Goal: Task Accomplishment & Management: Manage account settings

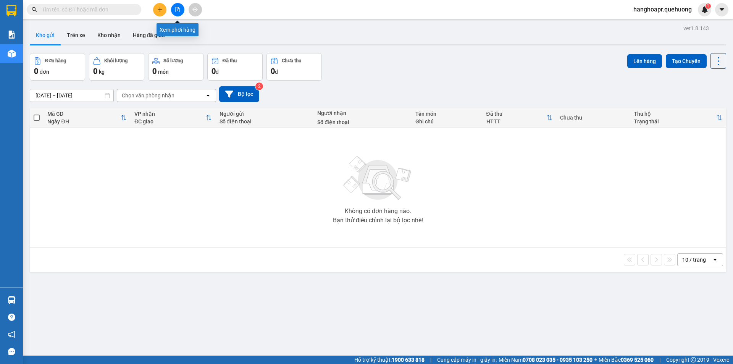
click at [180, 9] on icon "file-add" at bounding box center [178, 9] width 4 height 5
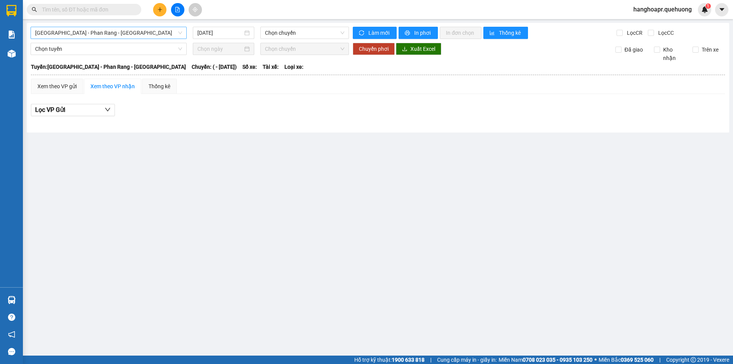
click at [91, 36] on span "[GEOGRAPHIC_DATA] - Phan Rang - [GEOGRAPHIC_DATA]" at bounding box center [108, 32] width 147 height 11
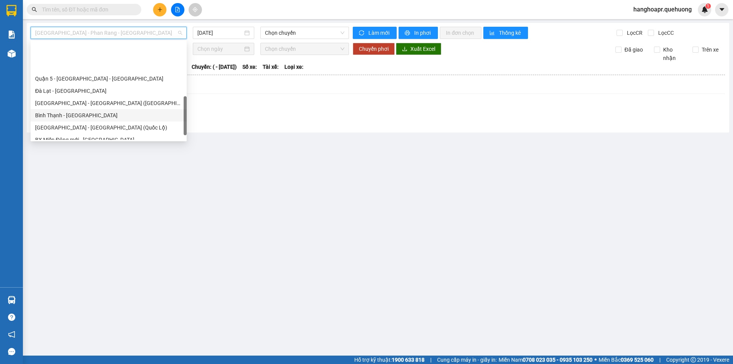
scroll to position [208, 0]
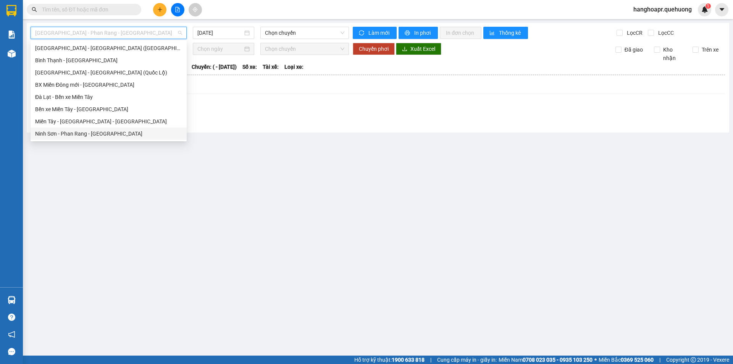
click at [86, 134] on div "Ninh Sơn - Phan Rang - [GEOGRAPHIC_DATA]" at bounding box center [108, 133] width 147 height 8
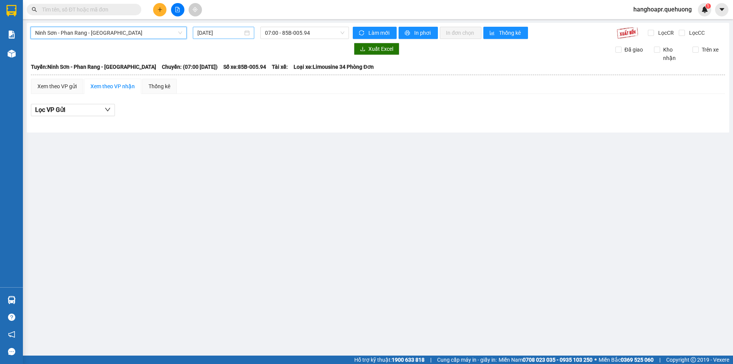
click at [223, 33] on input "[DATE]" at bounding box center [219, 33] width 45 height 8
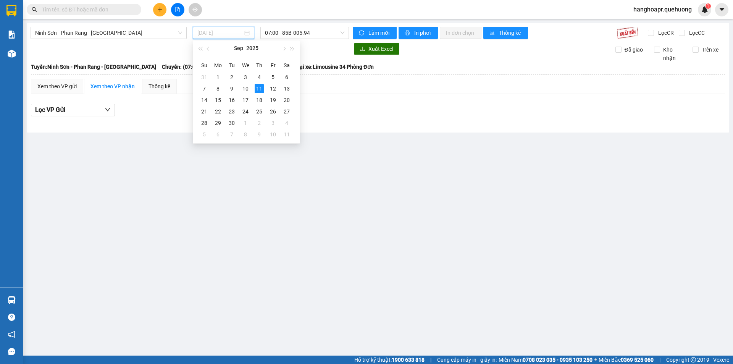
type input "[DATE]"
click at [297, 32] on span "07:00 - 85B-005.94" at bounding box center [304, 32] width 79 height 11
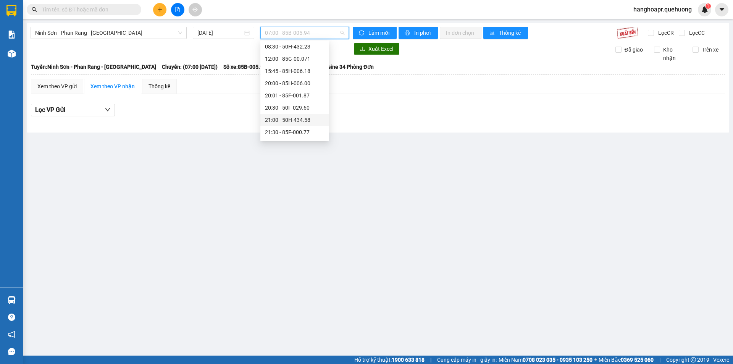
scroll to position [73, 0]
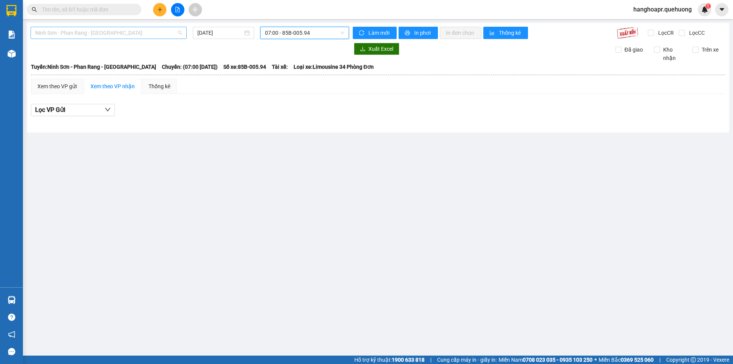
click at [115, 36] on span "Ninh Sơn - Phan Rang - [GEOGRAPHIC_DATA]" at bounding box center [108, 32] width 147 height 11
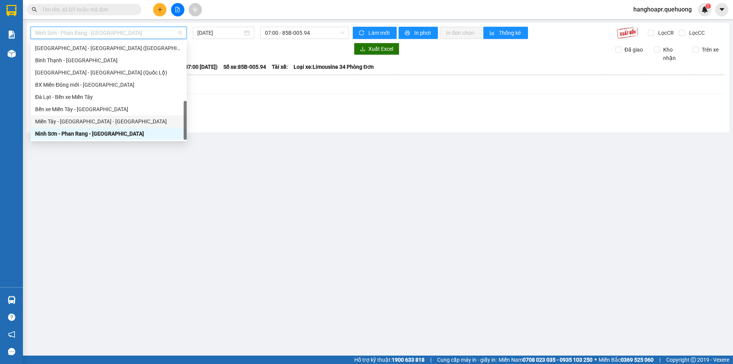
click at [94, 125] on div "Miền Tây - [GEOGRAPHIC_DATA] - [GEOGRAPHIC_DATA]" at bounding box center [108, 121] width 147 height 8
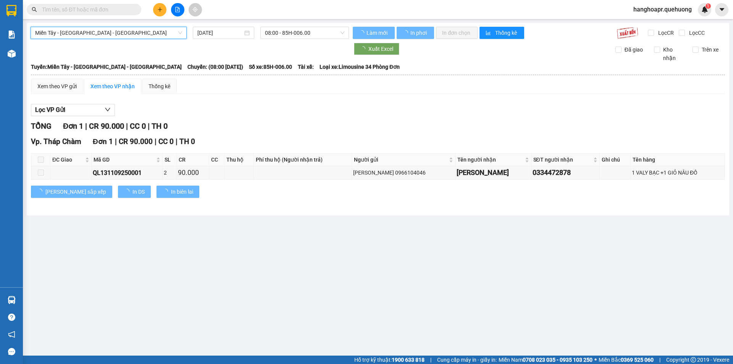
drag, startPoint x: 217, startPoint y: 34, endPoint x: 220, endPoint y: 42, distance: 8.3
click at [218, 34] on input "[DATE]" at bounding box center [219, 33] width 45 height 8
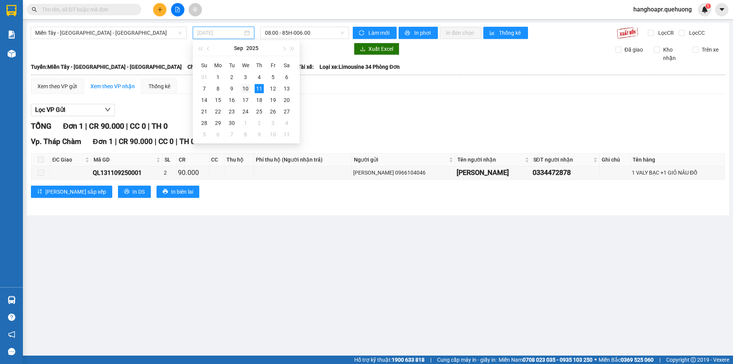
click at [243, 88] on div "10" at bounding box center [245, 88] width 9 height 9
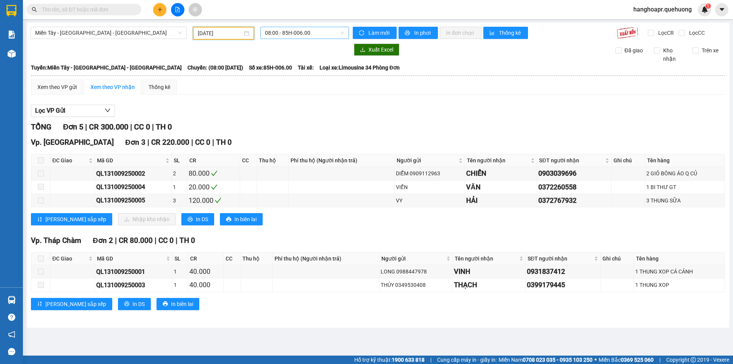
click at [309, 33] on span "08:00 - 85H-006.00" at bounding box center [304, 32] width 79 height 11
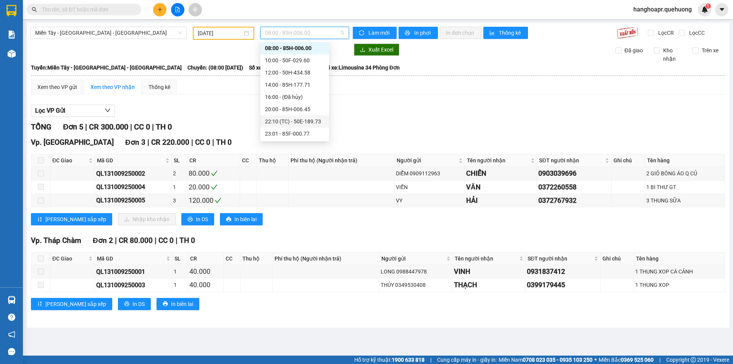
scroll to position [73, 0]
click at [281, 130] on div "23:59 - 85H-006.18" at bounding box center [295, 133] width 60 height 8
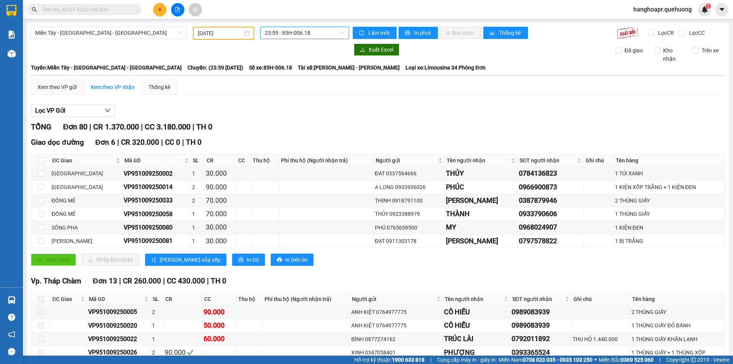
click at [208, 32] on input "[DATE]" at bounding box center [220, 33] width 45 height 8
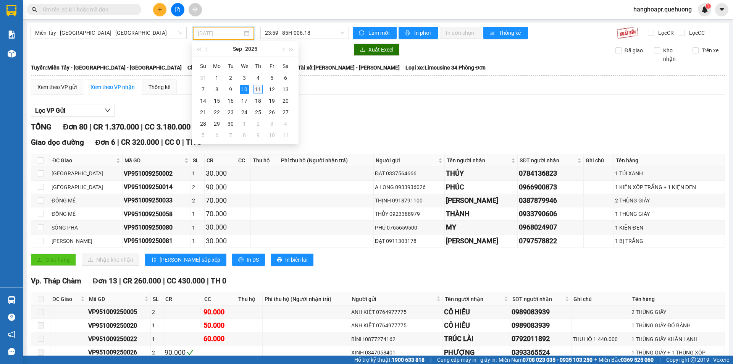
click at [256, 91] on div "11" at bounding box center [258, 89] width 9 height 9
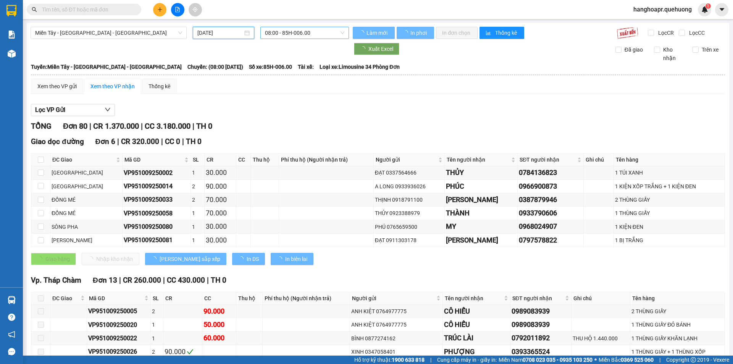
type input "[DATE]"
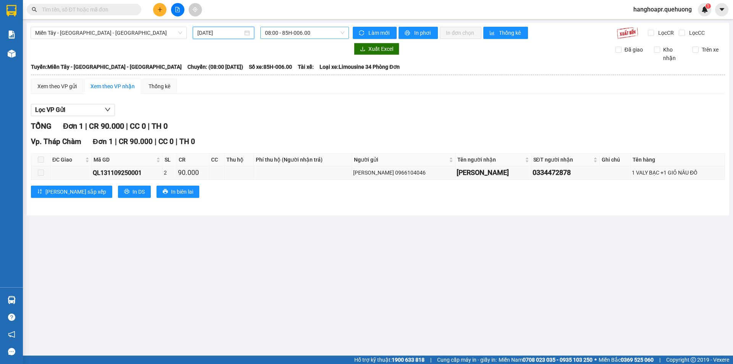
scroll to position [12, 0]
click at [295, 31] on span "08:00 - 85H-006.00" at bounding box center [304, 32] width 79 height 11
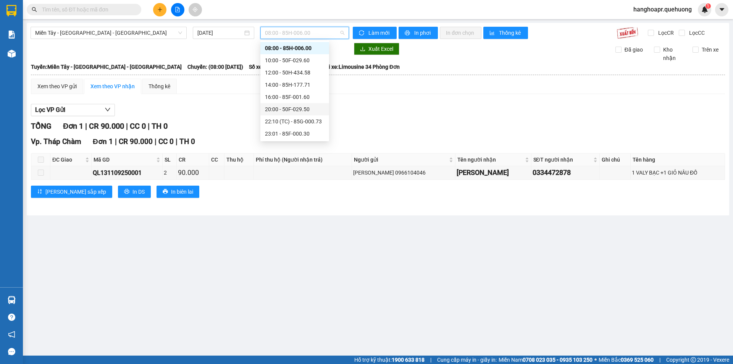
scroll to position [73, 0]
click at [279, 135] on div "23:59 - 85H-006.18" at bounding box center [295, 133] width 60 height 8
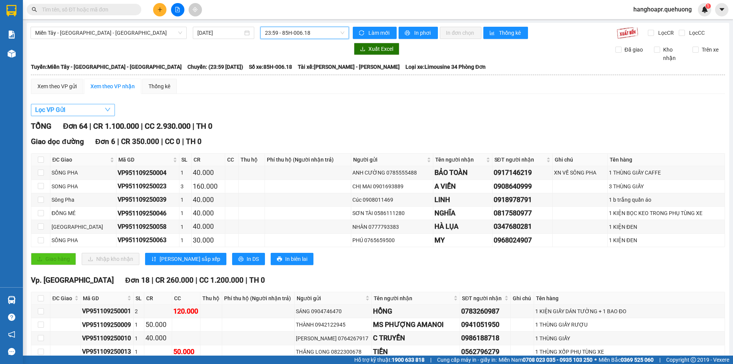
click at [67, 108] on button "Lọc VP Gửi" at bounding box center [73, 110] width 84 height 12
click at [69, 88] on div "Xem theo VP gửi" at bounding box center [56, 86] width 39 height 8
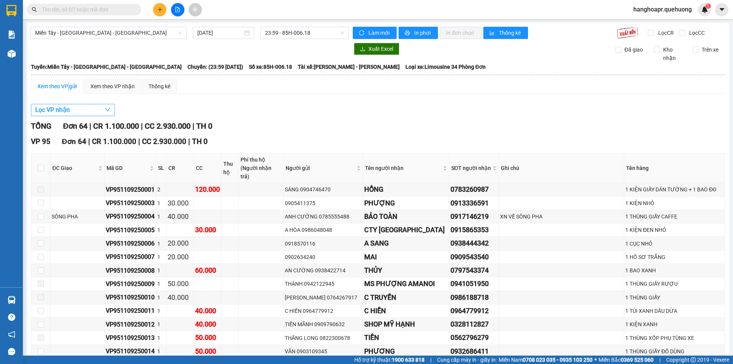
click at [103, 108] on button "Lọc VP nhận" at bounding box center [73, 110] width 84 height 12
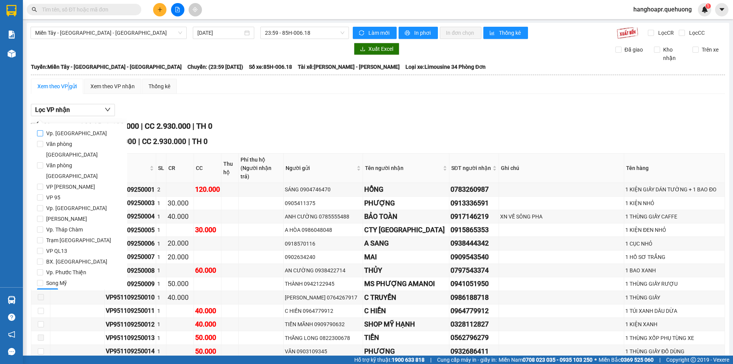
click at [42, 133] on input "Vp. [GEOGRAPHIC_DATA]" at bounding box center [40, 133] width 6 height 6
checkbox input "true"
click at [42, 288] on button "Lọc" at bounding box center [47, 294] width 21 height 12
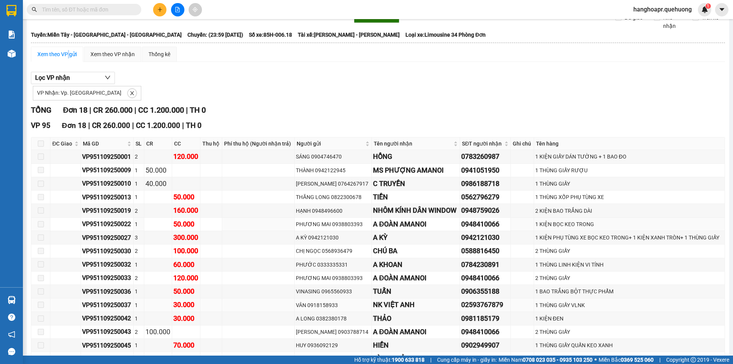
scroll to position [108, 0]
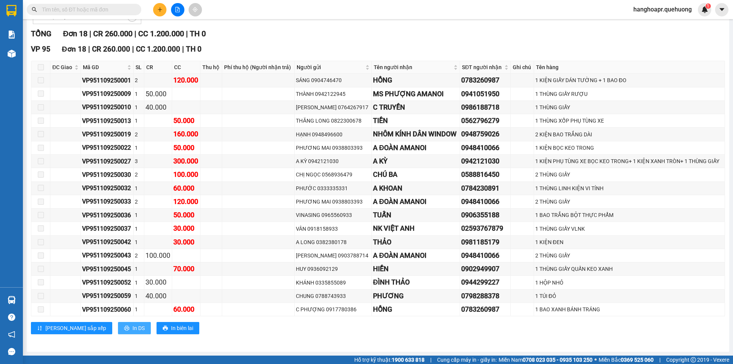
click at [133, 329] on span "In DS" at bounding box center [139, 328] width 12 height 8
click at [133, 330] on span "In DS" at bounding box center [139, 328] width 12 height 8
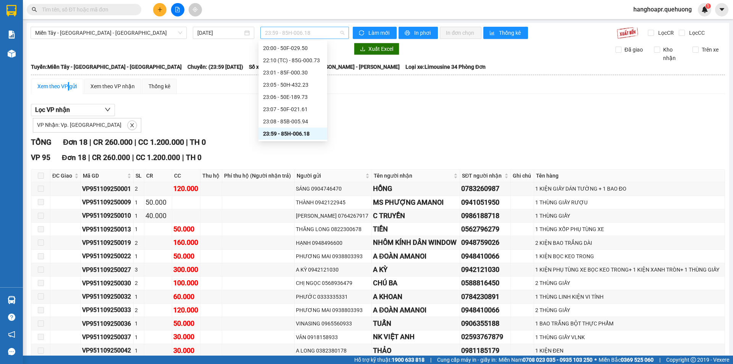
click at [291, 37] on span "23:59 - 85H-006.18" at bounding box center [304, 32] width 79 height 11
click at [280, 121] on div "23:08 - 85B-005.94" at bounding box center [293, 121] width 60 height 8
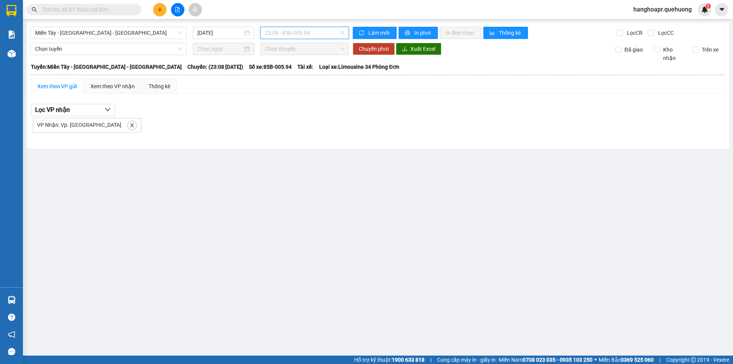
click at [294, 30] on span "23:08 - 85B-005.94" at bounding box center [304, 32] width 79 height 11
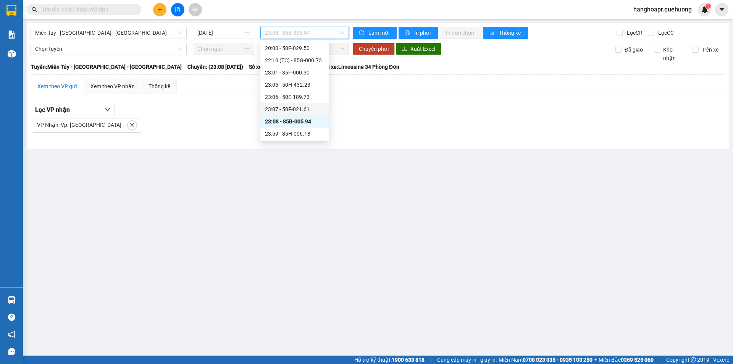
drag, startPoint x: 280, startPoint y: 104, endPoint x: 276, endPoint y: 100, distance: 5.1
click at [278, 102] on div "Chọn chuyến 08:00 - 85H-006.00 10:00 - 50F-029.60 12:00 - 50H-434.58 14:00 - 85…" at bounding box center [294, 54] width 69 height 171
click at [287, 108] on div "23:07 - 50F-021.61" at bounding box center [295, 109] width 60 height 8
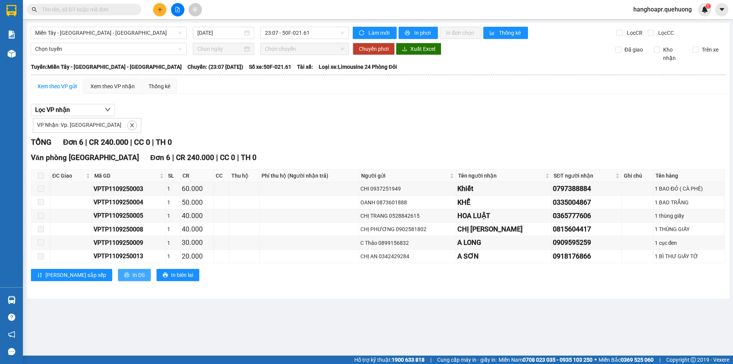
click at [133, 273] on span "In DS" at bounding box center [139, 275] width 12 height 8
click at [301, 30] on span "23:07 - 50F-021.61" at bounding box center [304, 32] width 79 height 11
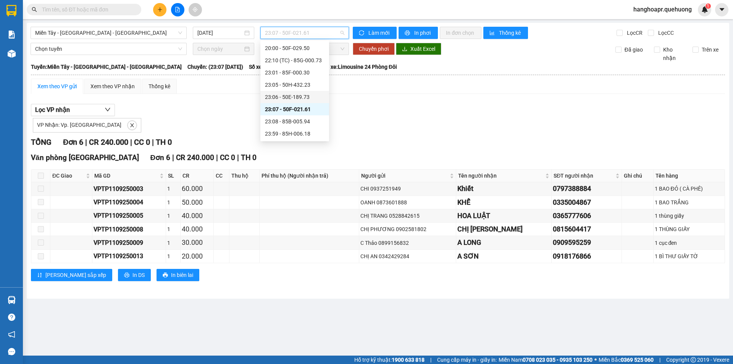
click at [291, 96] on div "23:06 - 50E-189.73" at bounding box center [295, 97] width 60 height 8
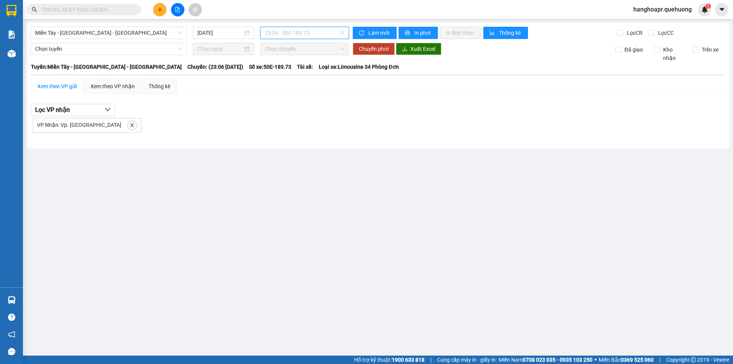
click at [285, 34] on span "23:06 - 50E-189.73" at bounding box center [304, 32] width 79 height 11
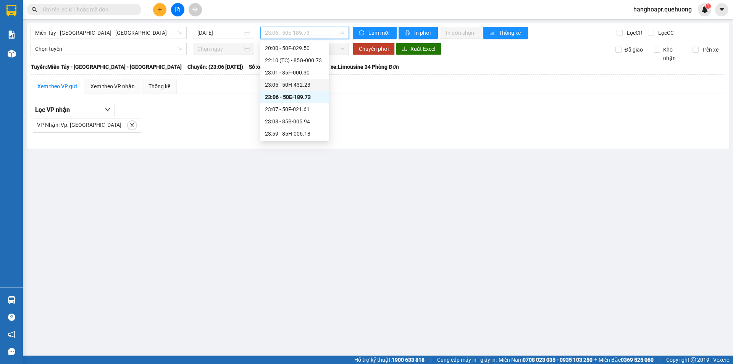
click at [277, 87] on div "23:05 - 50H-432.23" at bounding box center [295, 85] width 60 height 8
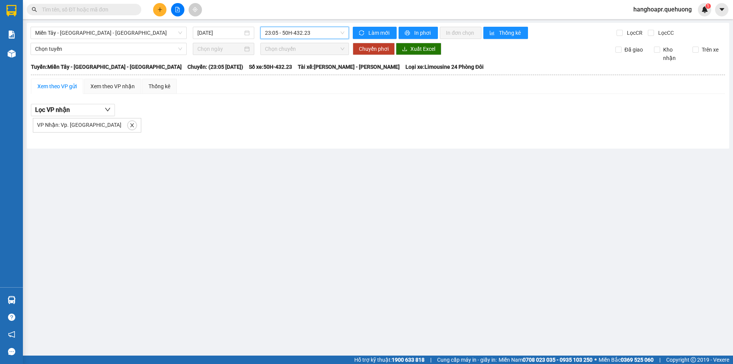
click at [292, 30] on span "23:05 - 50H-432.23" at bounding box center [304, 32] width 79 height 11
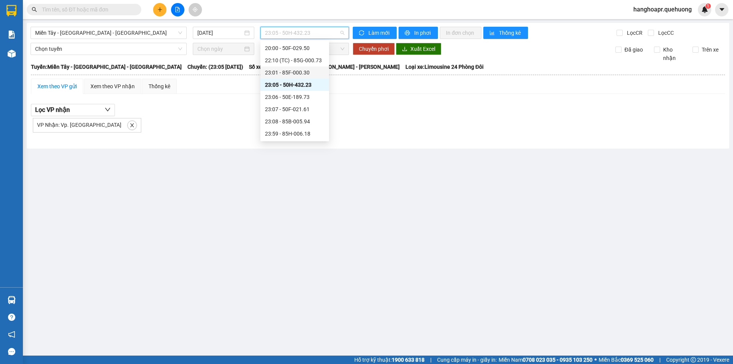
click at [287, 70] on div "23:01 - 85F-000.30" at bounding box center [295, 72] width 60 height 8
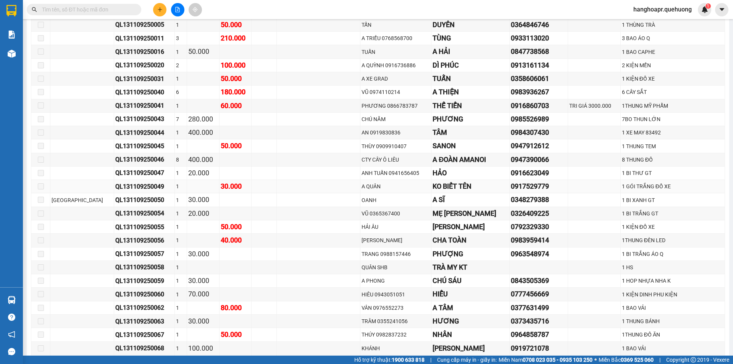
scroll to position [284, 0]
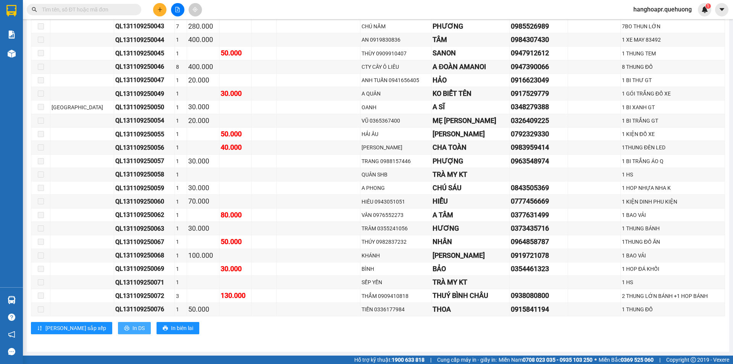
click at [133, 328] on span "In DS" at bounding box center [139, 328] width 12 height 8
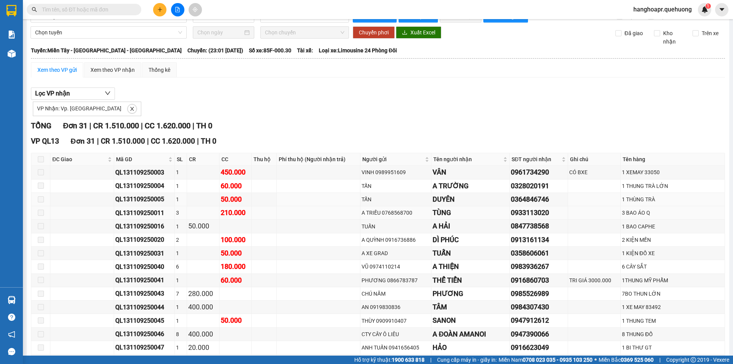
scroll to position [0, 0]
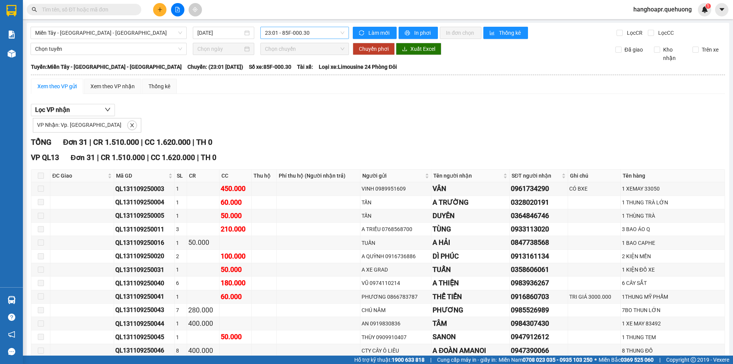
click at [284, 36] on span "23:01 - 85F-000.30" at bounding box center [304, 32] width 79 height 11
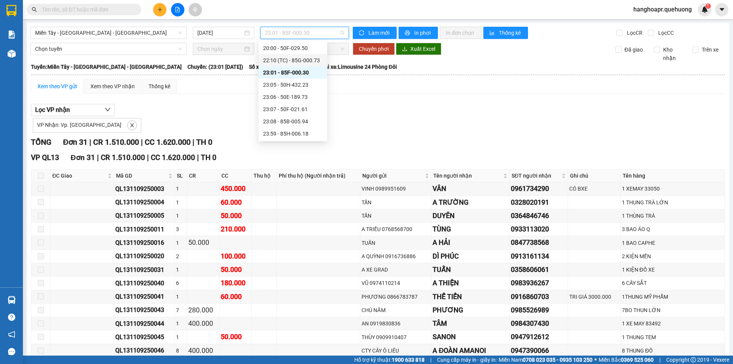
click at [283, 57] on div "22:10 (TC) - 85G-000.73" at bounding box center [293, 60] width 60 height 8
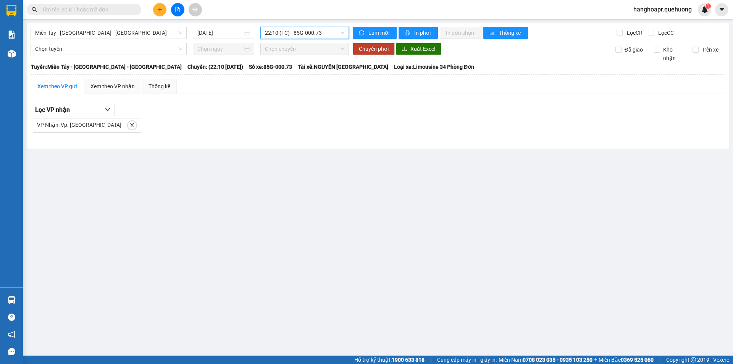
click at [288, 29] on span "22:10 (TC) - 85G-000.73" at bounding box center [304, 32] width 79 height 11
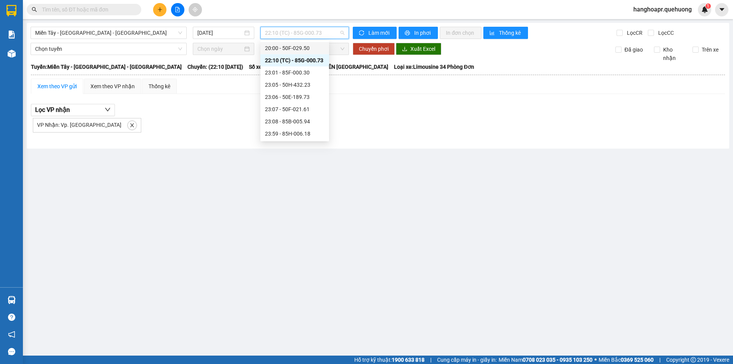
click at [291, 50] on div "20:00 - 50F-029.50" at bounding box center [295, 48] width 60 height 8
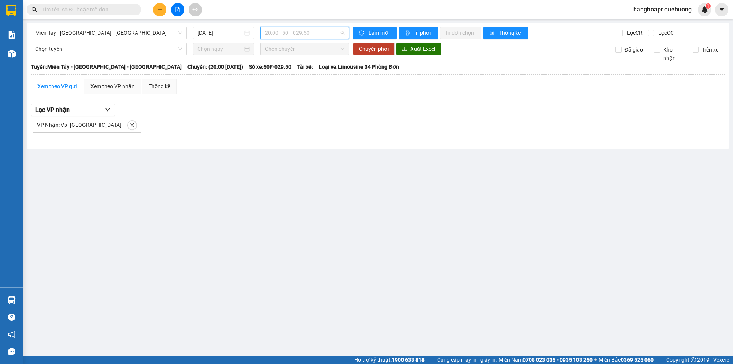
drag, startPoint x: 296, startPoint y: 27, endPoint x: 296, endPoint y: 46, distance: 19.5
click at [296, 29] on div "20:00 - 50F-029.50" at bounding box center [304, 33] width 89 height 12
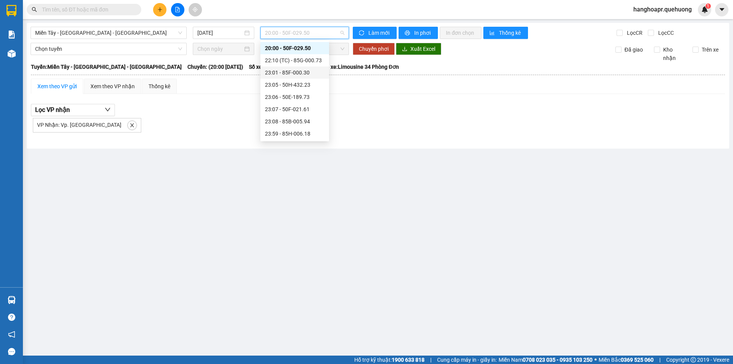
scroll to position [35, 0]
click at [276, 76] on div "16:00 - 85F-001.60" at bounding box center [295, 74] width 60 height 8
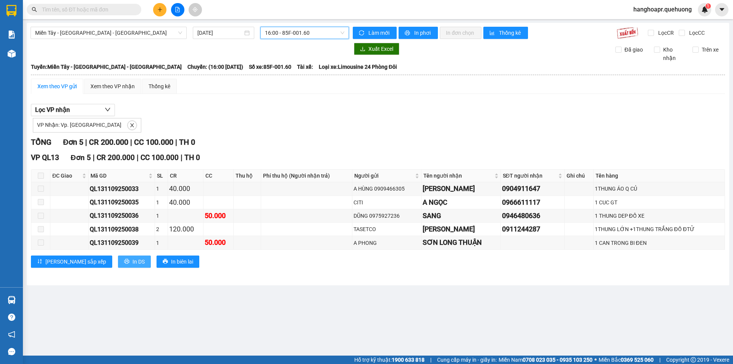
click at [133, 257] on span "In DS" at bounding box center [139, 261] width 12 height 8
click at [229, 283] on div "Miền Tây - [GEOGRAPHIC_DATA] - [GEOGRAPHIC_DATA] [DATE] 16:00 - 85F-001.60 Làm …" at bounding box center [378, 154] width 703 height 262
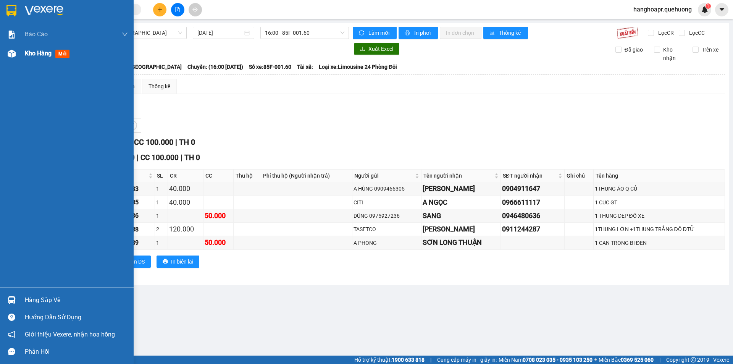
click at [40, 49] on div "Kho hàng mới" at bounding box center [49, 54] width 48 height 10
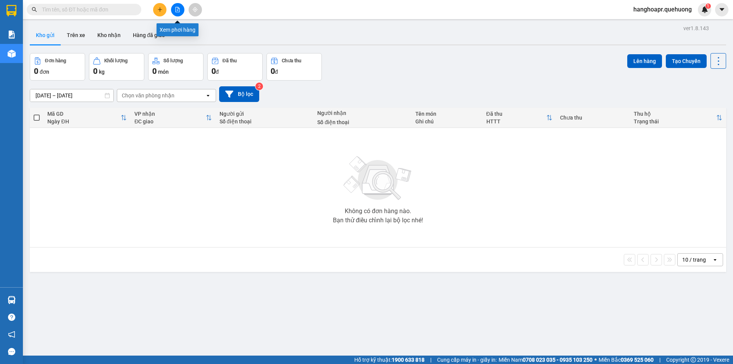
click at [178, 9] on icon "file-add" at bounding box center [178, 9] width 4 height 5
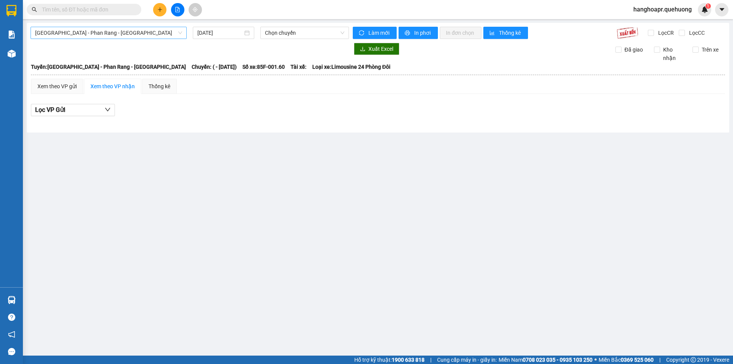
click at [91, 32] on span "[GEOGRAPHIC_DATA] - Phan Rang - [GEOGRAPHIC_DATA]" at bounding box center [108, 32] width 147 height 11
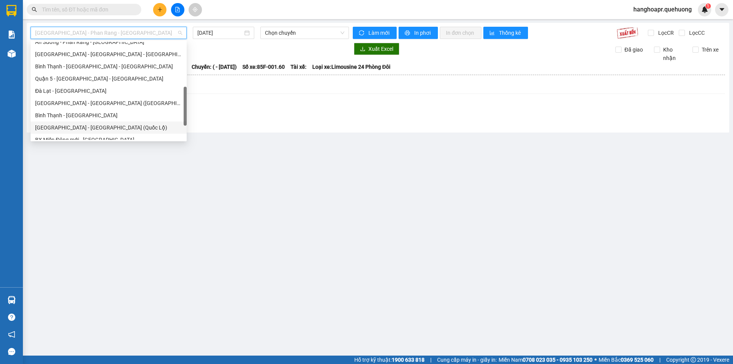
scroll to position [208, 0]
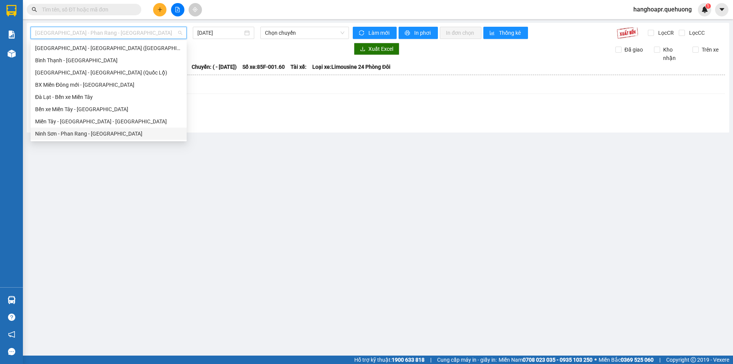
click at [69, 138] on div "Ninh Sơn - Phan Rang - [GEOGRAPHIC_DATA]" at bounding box center [109, 134] width 156 height 12
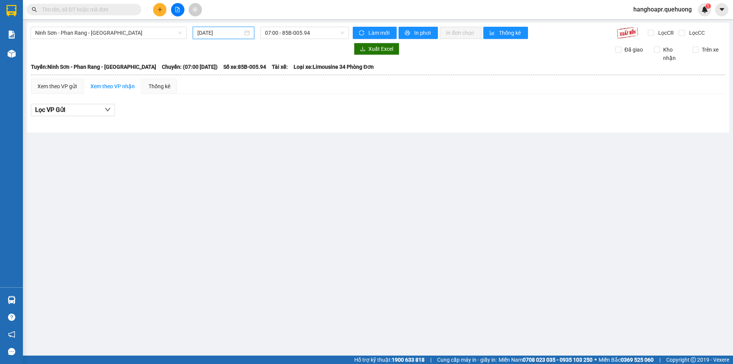
click at [235, 31] on input "[DATE]" at bounding box center [219, 33] width 45 height 8
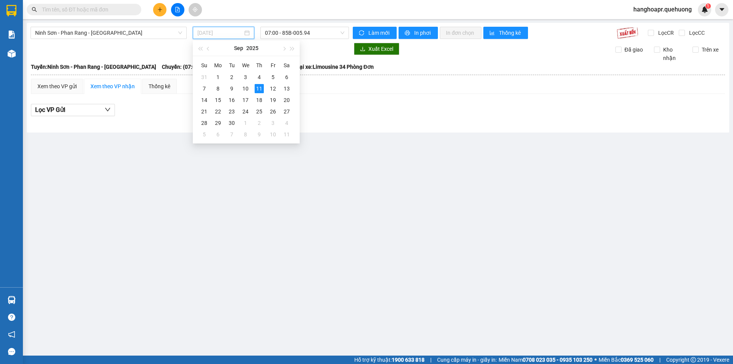
type input "[DATE]"
click at [305, 29] on span "07:00 - 85B-005.94" at bounding box center [304, 32] width 79 height 11
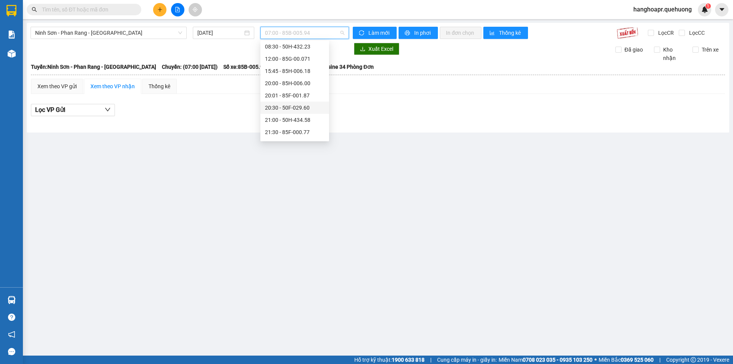
scroll to position [73, 0]
click at [273, 85] on div "21:00 - 50H-434.58" at bounding box center [295, 85] width 60 height 8
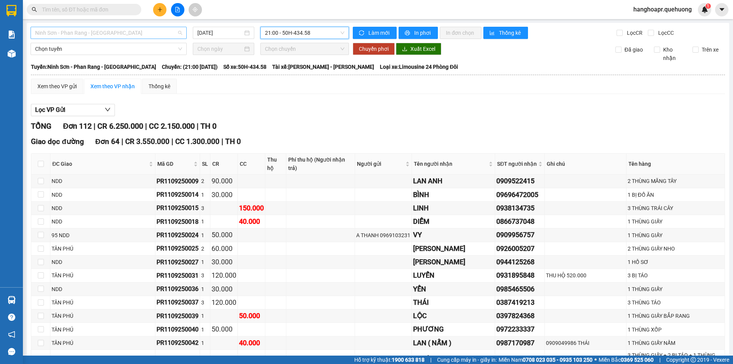
click at [94, 34] on span "Ninh Sơn - Phan Rang - [GEOGRAPHIC_DATA]" at bounding box center [108, 32] width 147 height 11
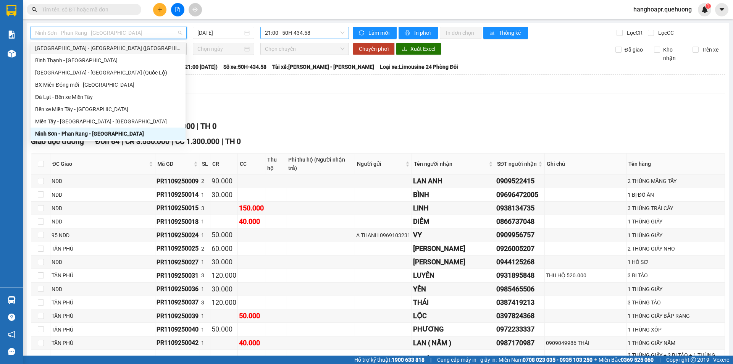
click at [270, 33] on span "21:00 - 50H-434.58" at bounding box center [304, 32] width 79 height 11
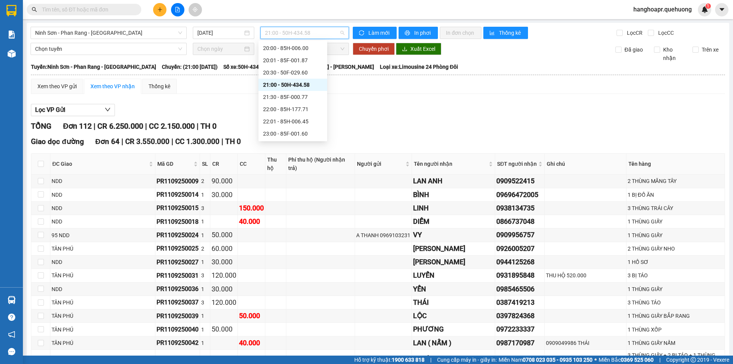
click at [277, 83] on div "21:00 - 50H-434.58" at bounding box center [293, 85] width 60 height 8
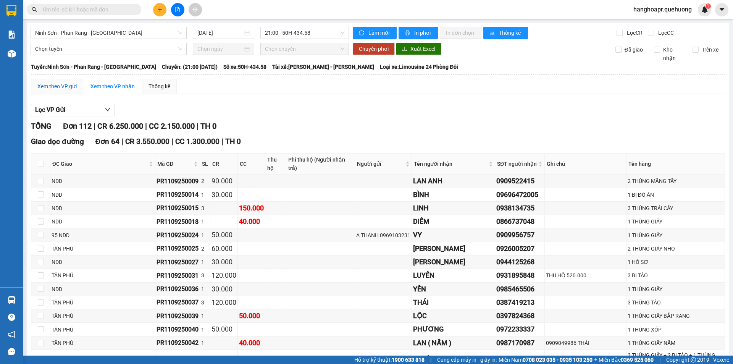
click at [55, 82] on div "Xem theo VP gửi" at bounding box center [56, 86] width 39 height 8
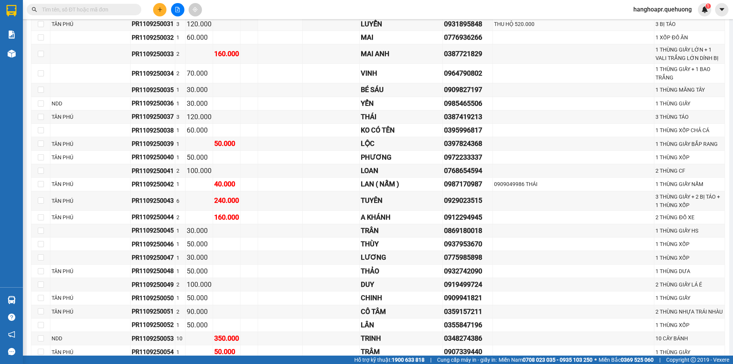
scroll to position [687, 0]
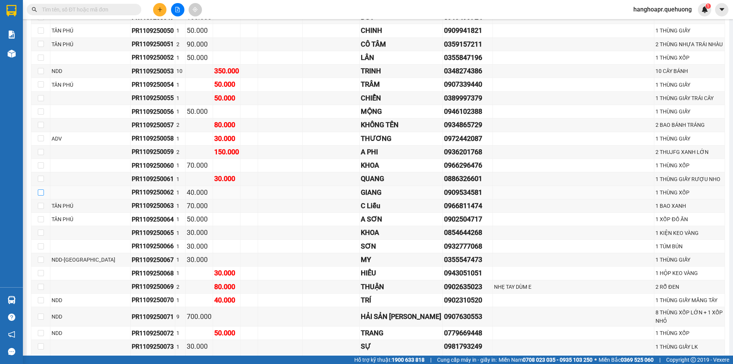
click at [43, 189] on input "checkbox" at bounding box center [41, 192] width 6 height 6
checkbox input "true"
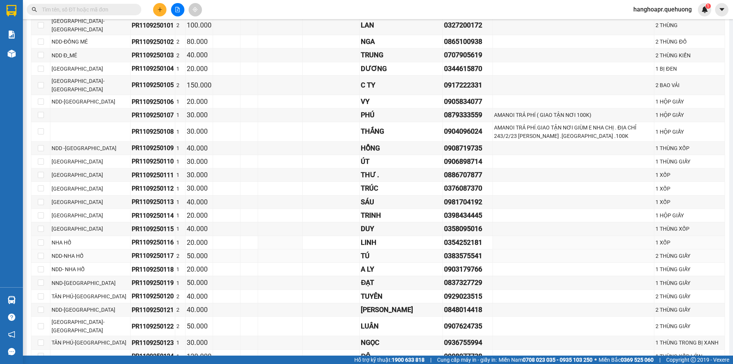
scroll to position [1476, 0]
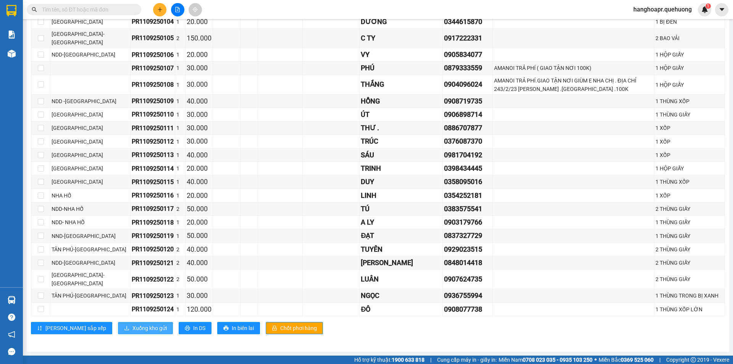
click at [133, 331] on span "Xuống kho gửi" at bounding box center [150, 328] width 34 height 8
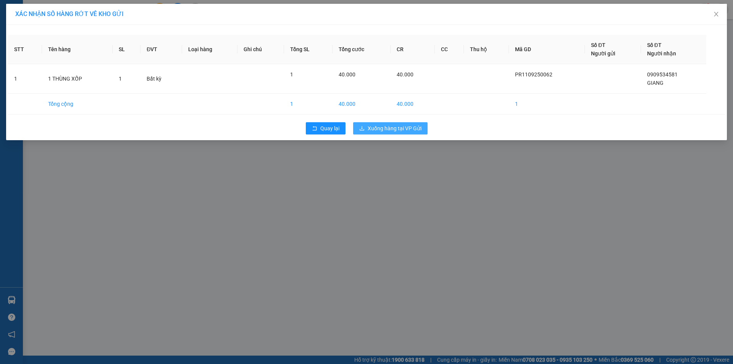
click at [380, 130] on span "Xuống hàng tại VP Gửi" at bounding box center [395, 128] width 54 height 8
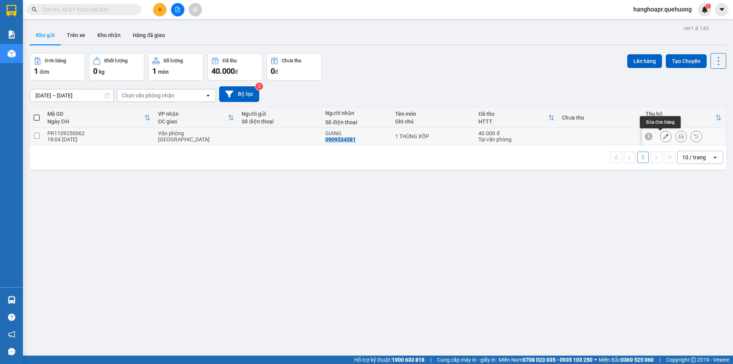
click at [664, 135] on button at bounding box center [666, 136] width 11 height 13
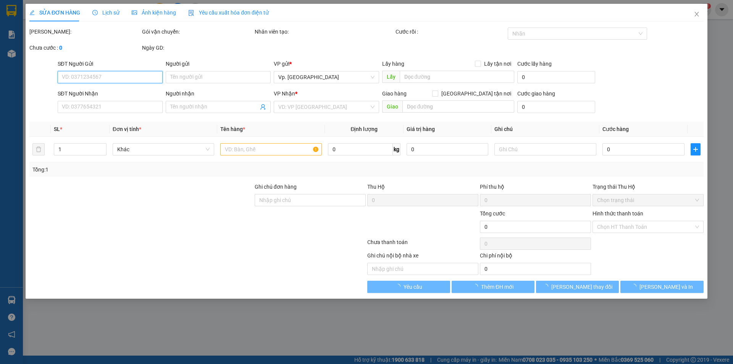
type input "0909534581"
type input "GIANG"
type input "40.000"
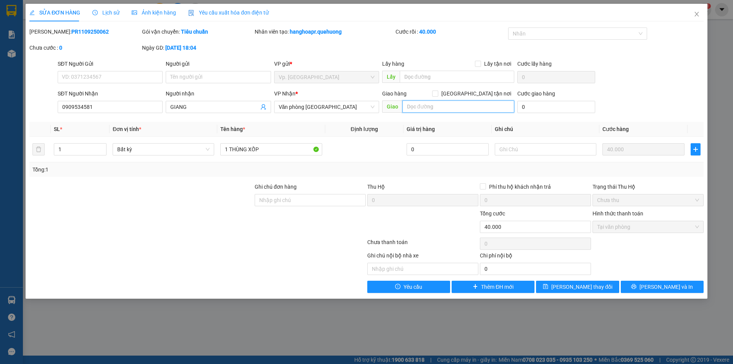
click at [453, 109] on input "text" at bounding box center [459, 106] width 112 height 12
type input "t"
type input "TÂN PHÚ"
click at [574, 284] on span "[PERSON_NAME] thay đổi" at bounding box center [582, 287] width 61 height 8
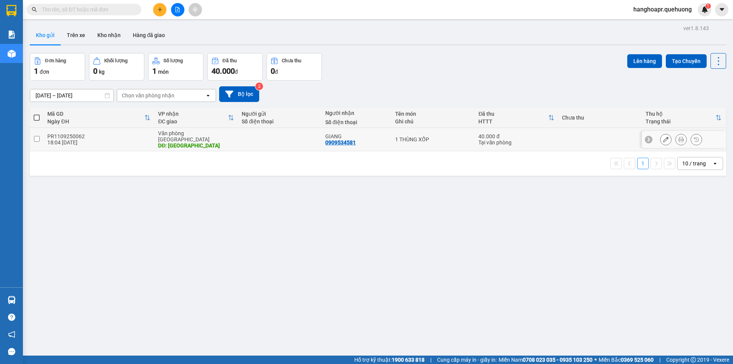
click at [34, 136] on input "checkbox" at bounding box center [37, 139] width 6 height 6
checkbox input "true"
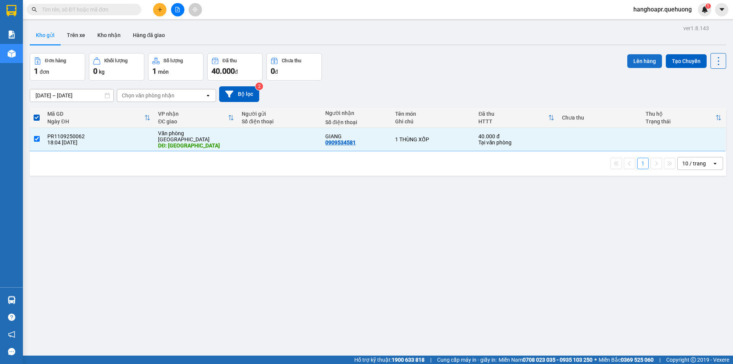
click at [643, 56] on button "Lên hàng" at bounding box center [645, 61] width 35 height 14
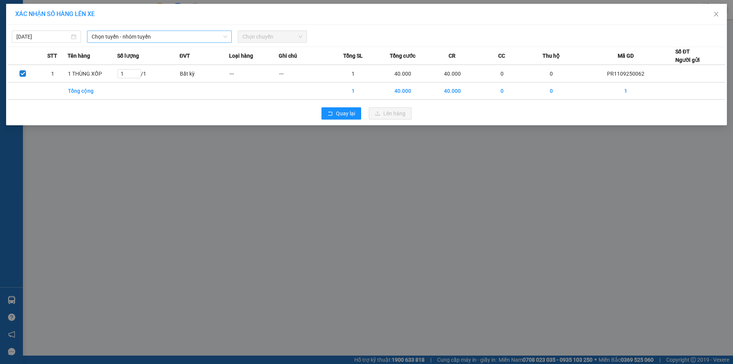
click at [172, 38] on span "Chọn tuyến - nhóm tuyến" at bounding box center [160, 36] width 136 height 11
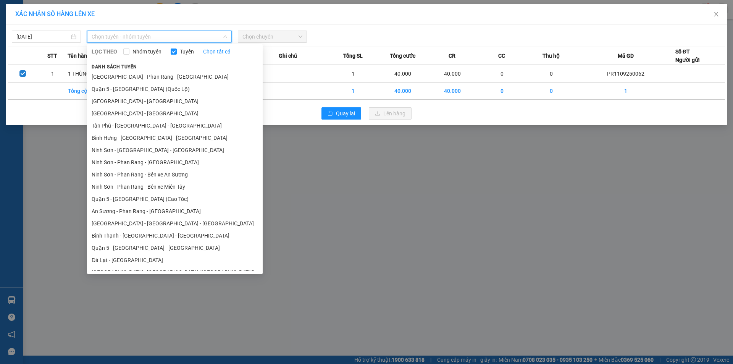
scroll to position [93, 0]
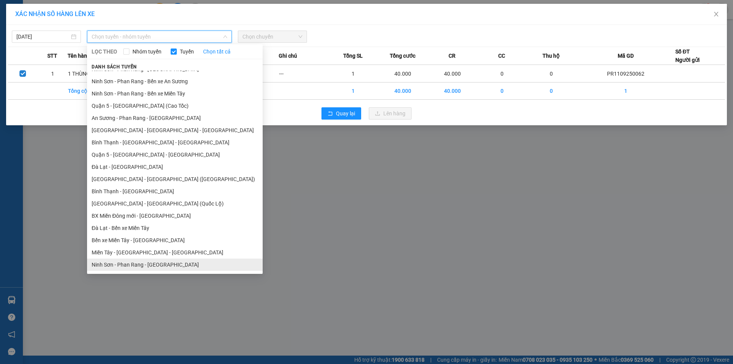
drag, startPoint x: 131, startPoint y: 265, endPoint x: 159, endPoint y: 221, distance: 51.5
click at [131, 264] on li "Ninh Sơn - Phan Rang - [GEOGRAPHIC_DATA]" at bounding box center [175, 265] width 176 height 12
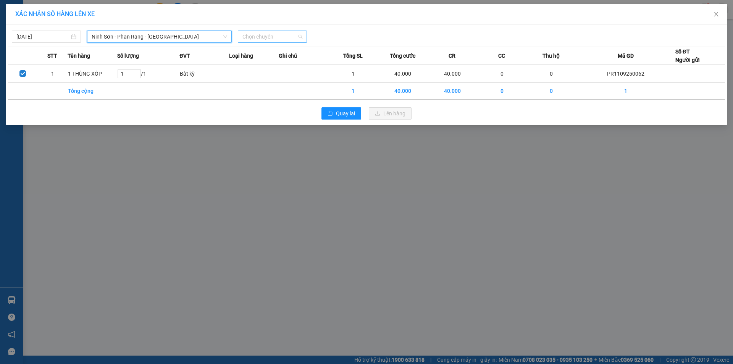
click at [269, 39] on span "Chọn chuyến" at bounding box center [273, 36] width 60 height 11
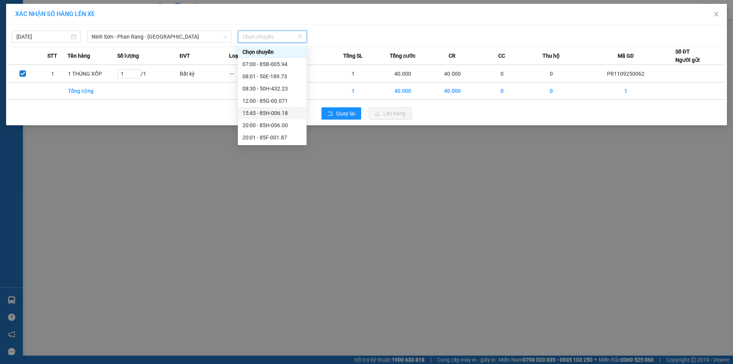
scroll to position [73, 0]
click at [251, 89] on div "21:00 - 50H-434.58" at bounding box center [273, 88] width 60 height 8
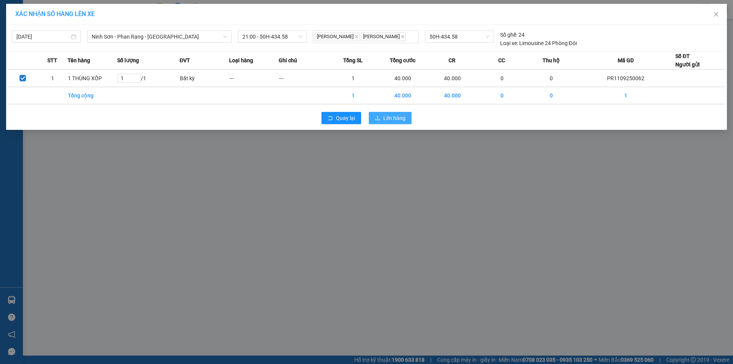
click at [390, 122] on span "Lên hàng" at bounding box center [394, 118] width 22 height 8
